Goal: Register for event/course

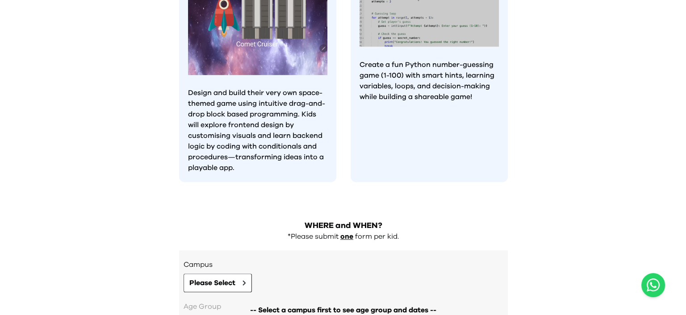
scroll to position [848, 0]
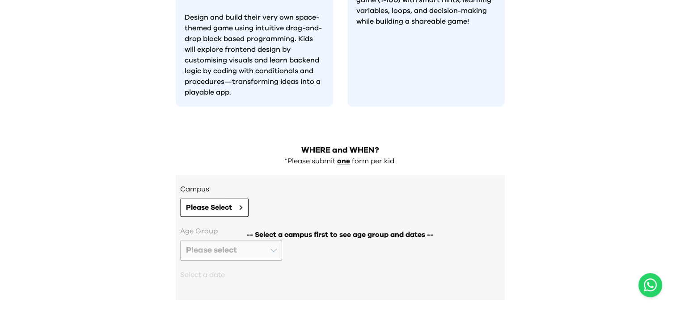
click at [274, 226] on div "-- Select a campus first to see age group and dates --" at bounding box center [340, 258] width 320 height 65
click at [243, 198] on button "Please Select" at bounding box center [214, 207] width 68 height 19
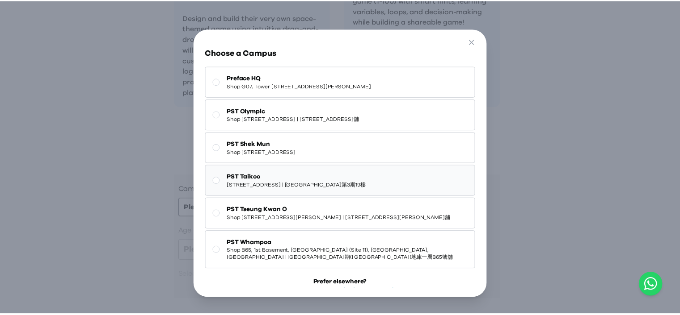
scroll to position [0, 0]
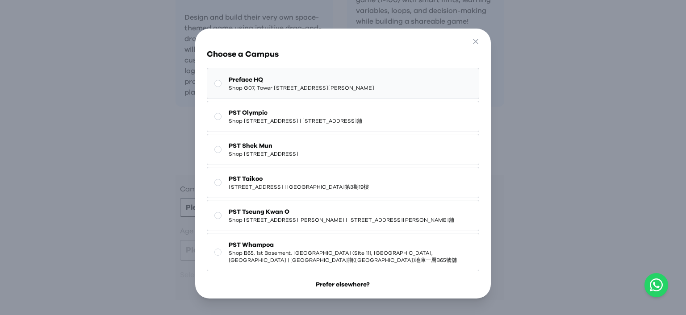
click at [216, 87] on rect at bounding box center [217, 83] width 7 height 7
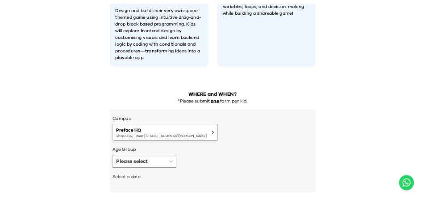
scroll to position [855, 0]
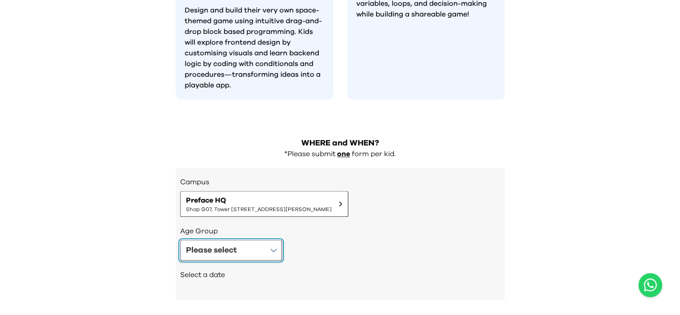
click at [271, 240] on button "Please select" at bounding box center [231, 250] width 102 height 21
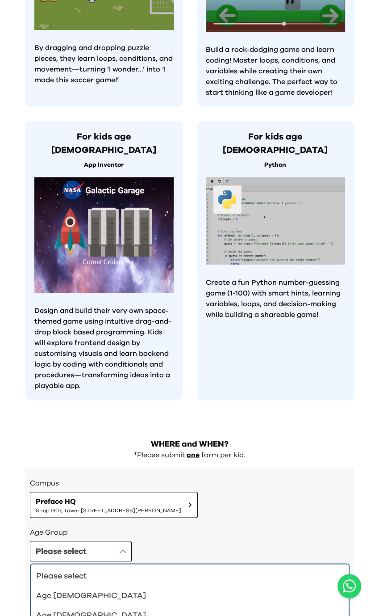
scroll to position [0, 0]
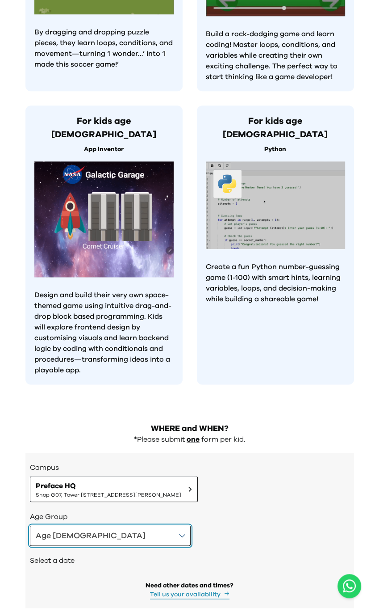
scroll to position [577, 0]
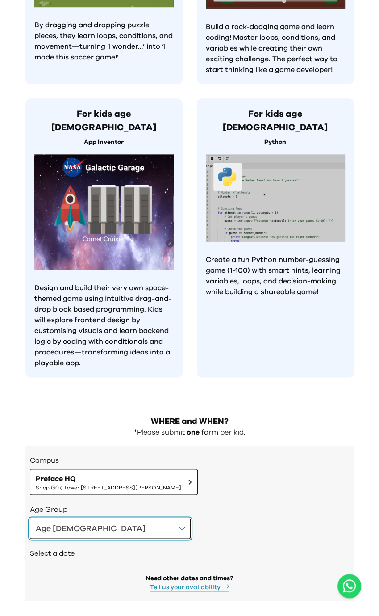
click at [109, 315] on button "Age [DEMOGRAPHIC_DATA]" at bounding box center [110, 528] width 161 height 21
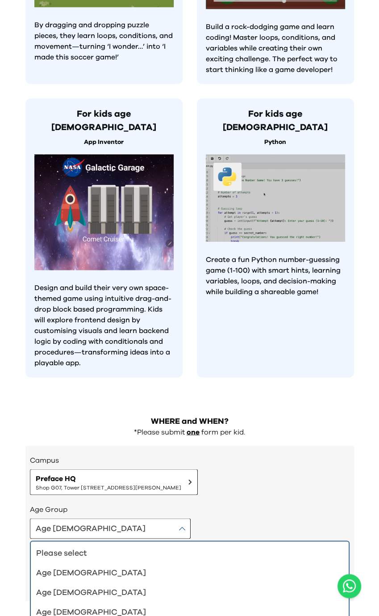
click at [201, 315] on div "Age [DEMOGRAPHIC_DATA] Please select Age [DEMOGRAPHIC_DATA] Age [DEMOGRAPHIC_DA…" at bounding box center [190, 528] width 320 height 21
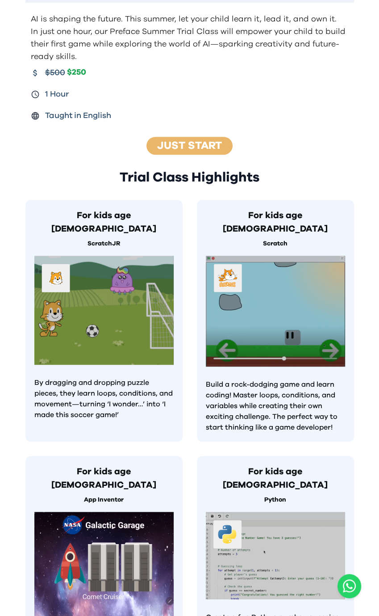
scroll to position [0, 0]
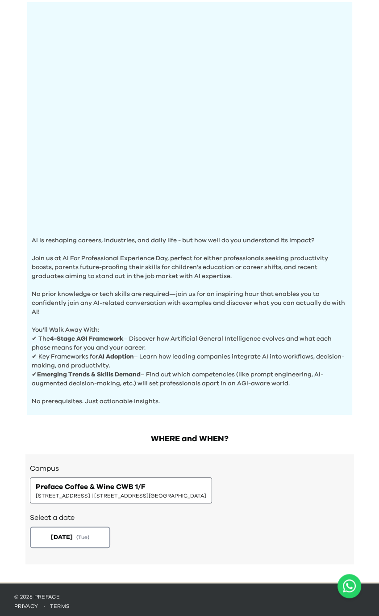
scroll to position [68, 0]
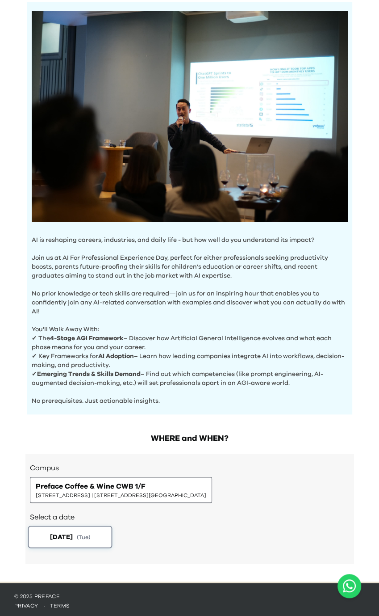
click at [96, 538] on button "2025-08-19 ( Tue )" at bounding box center [70, 536] width 84 height 22
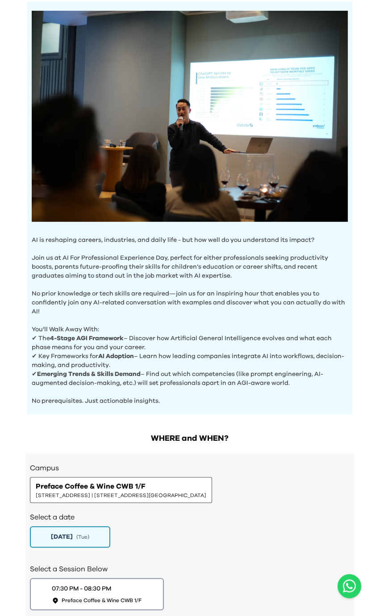
scroll to position [130, 0]
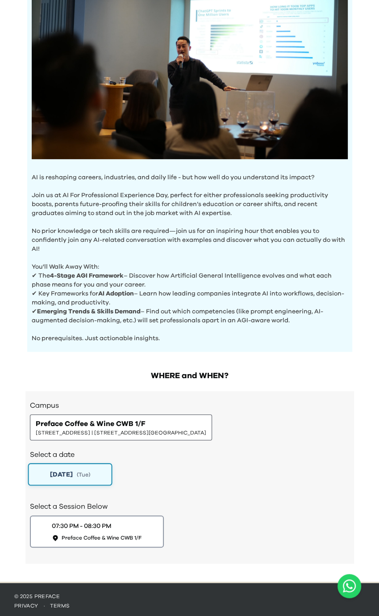
click at [72, 474] on span "2025-08-19" at bounding box center [61, 473] width 23 height 9
click at [101, 534] on span "Preface Coffee & Wine CWB 1/F" at bounding box center [102, 538] width 84 height 8
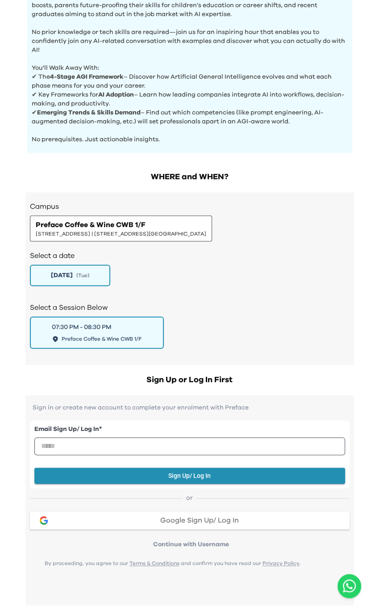
scroll to position [327, 0]
